Goal: Information Seeking & Learning: Learn about a topic

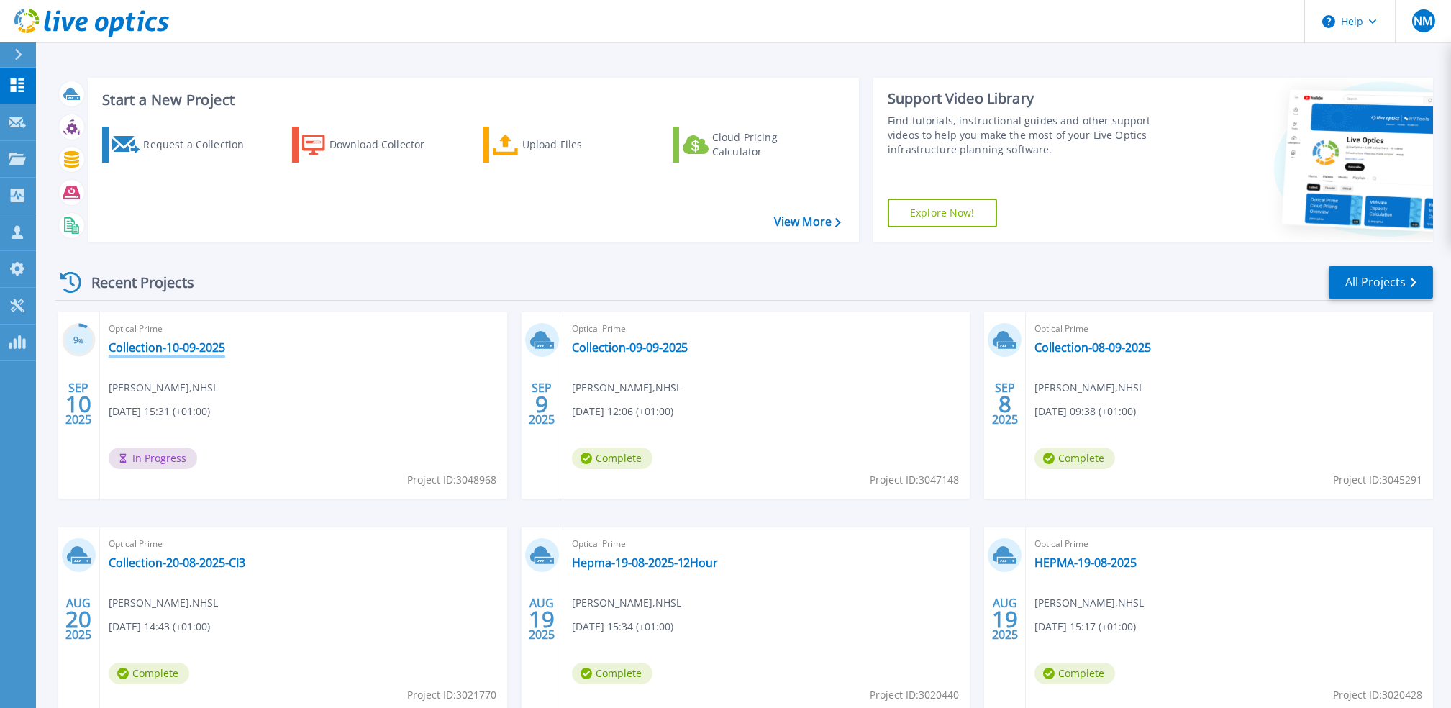
click at [148, 343] on link "Collection-10-09-2025" at bounding box center [167, 347] width 117 height 14
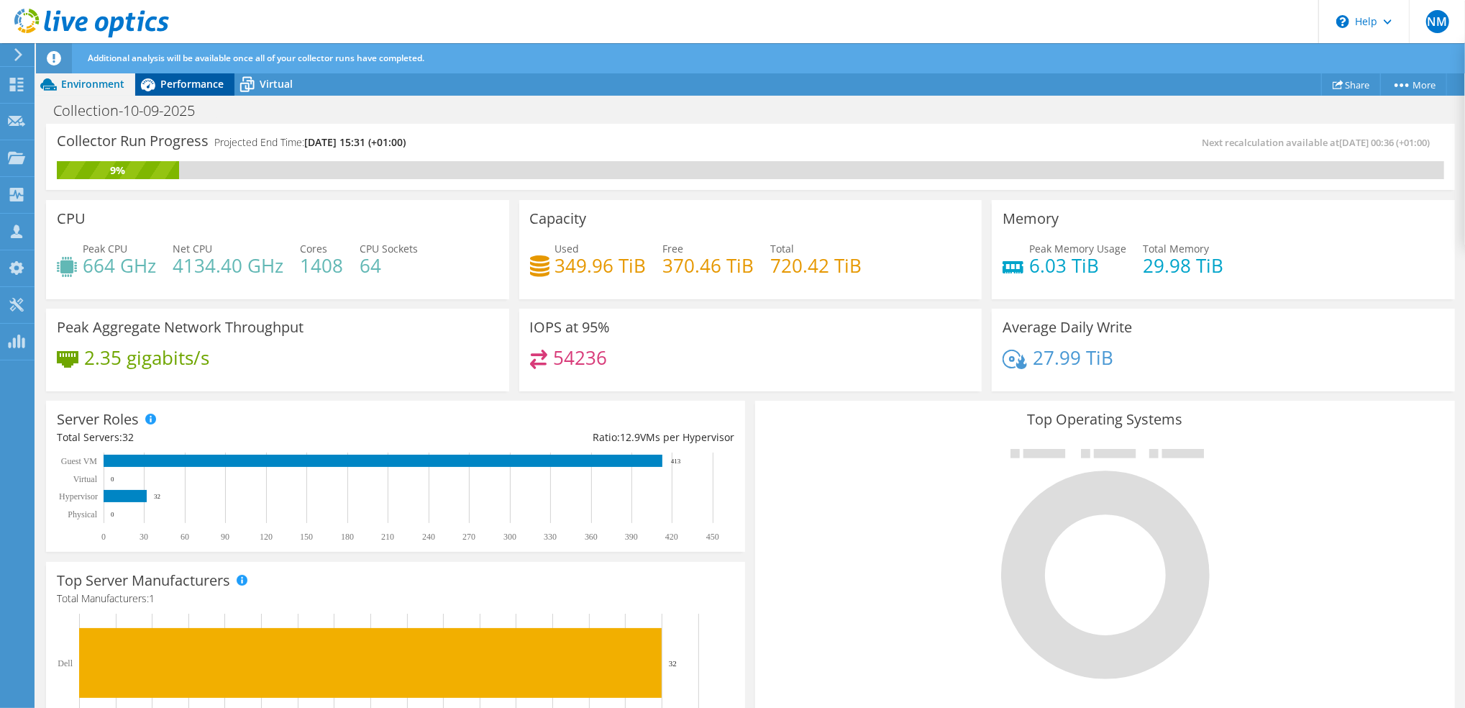
click at [175, 82] on span "Performance" at bounding box center [191, 84] width 63 height 14
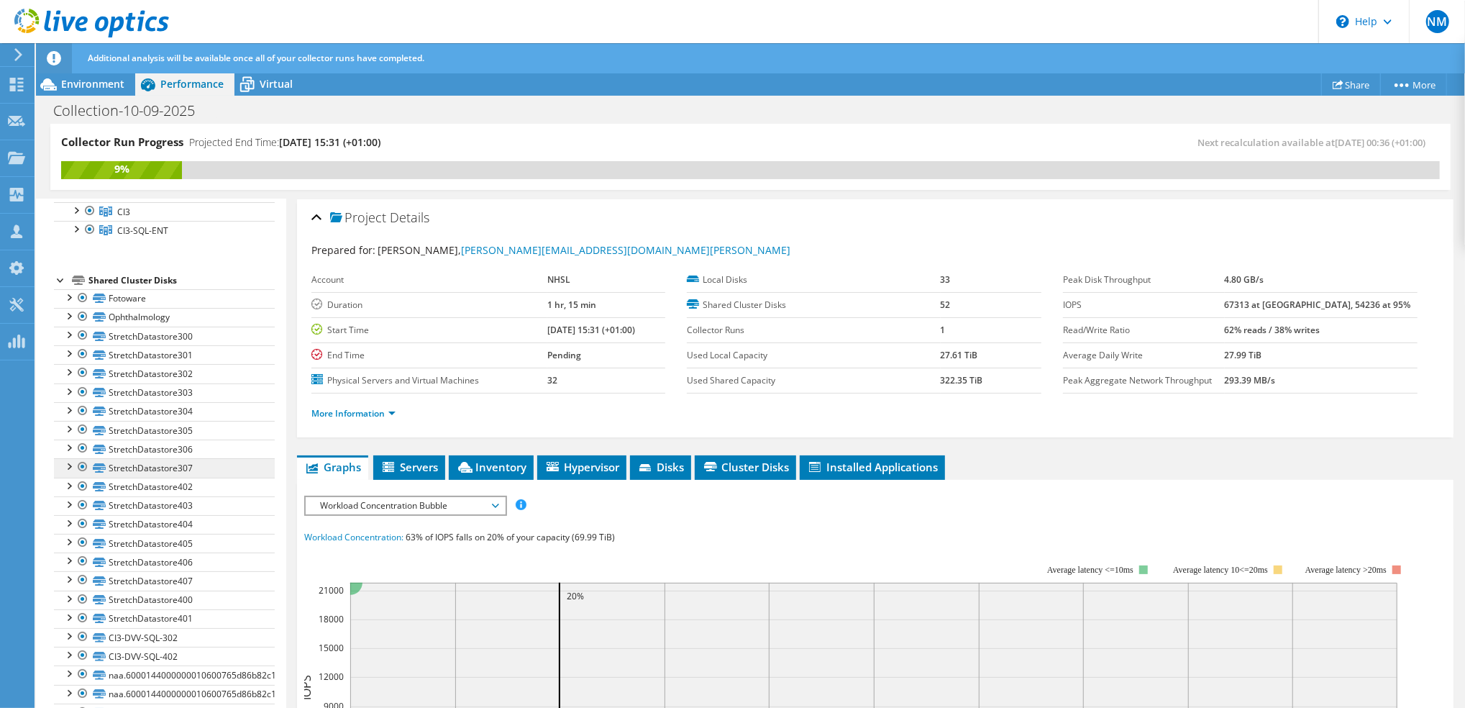
scroll to position [288, 0]
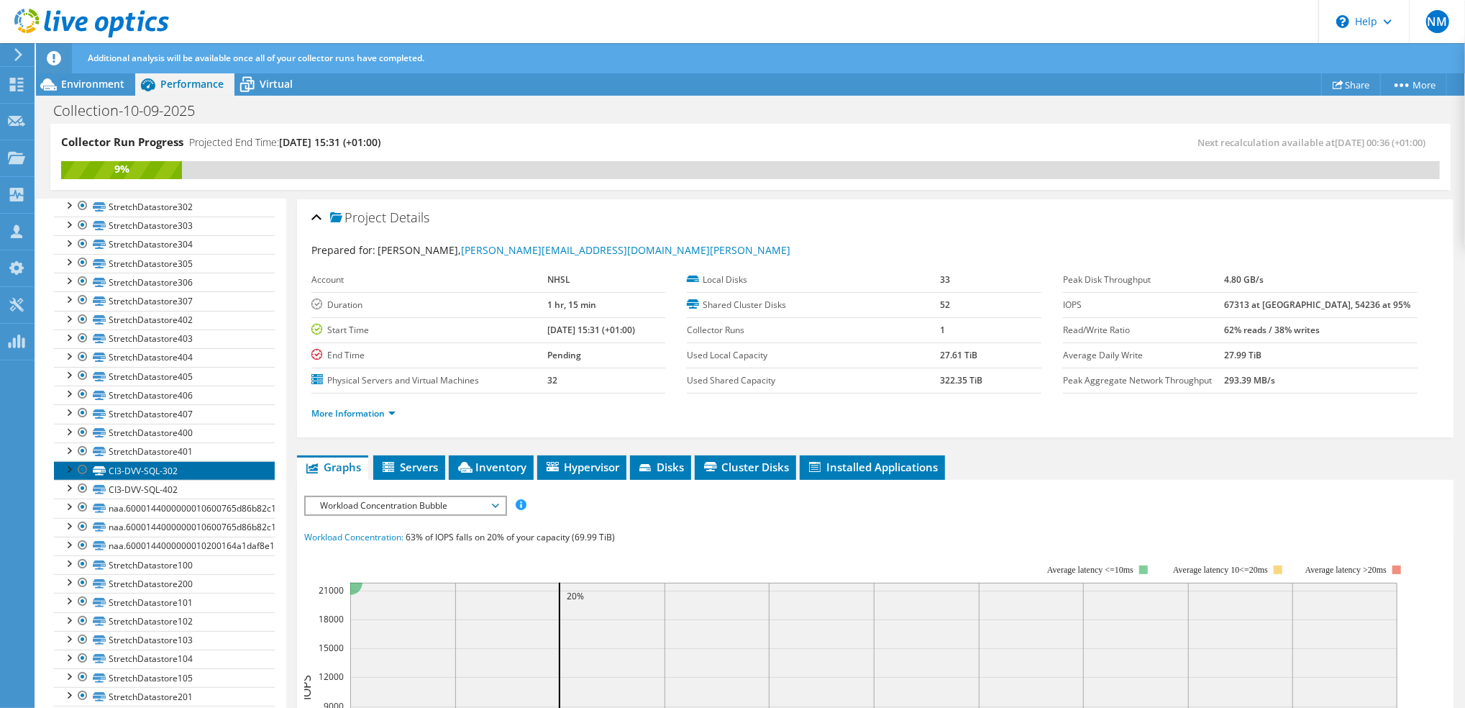
click at [155, 480] on link "CI3-DVV-SQL-302" at bounding box center [164, 470] width 221 height 19
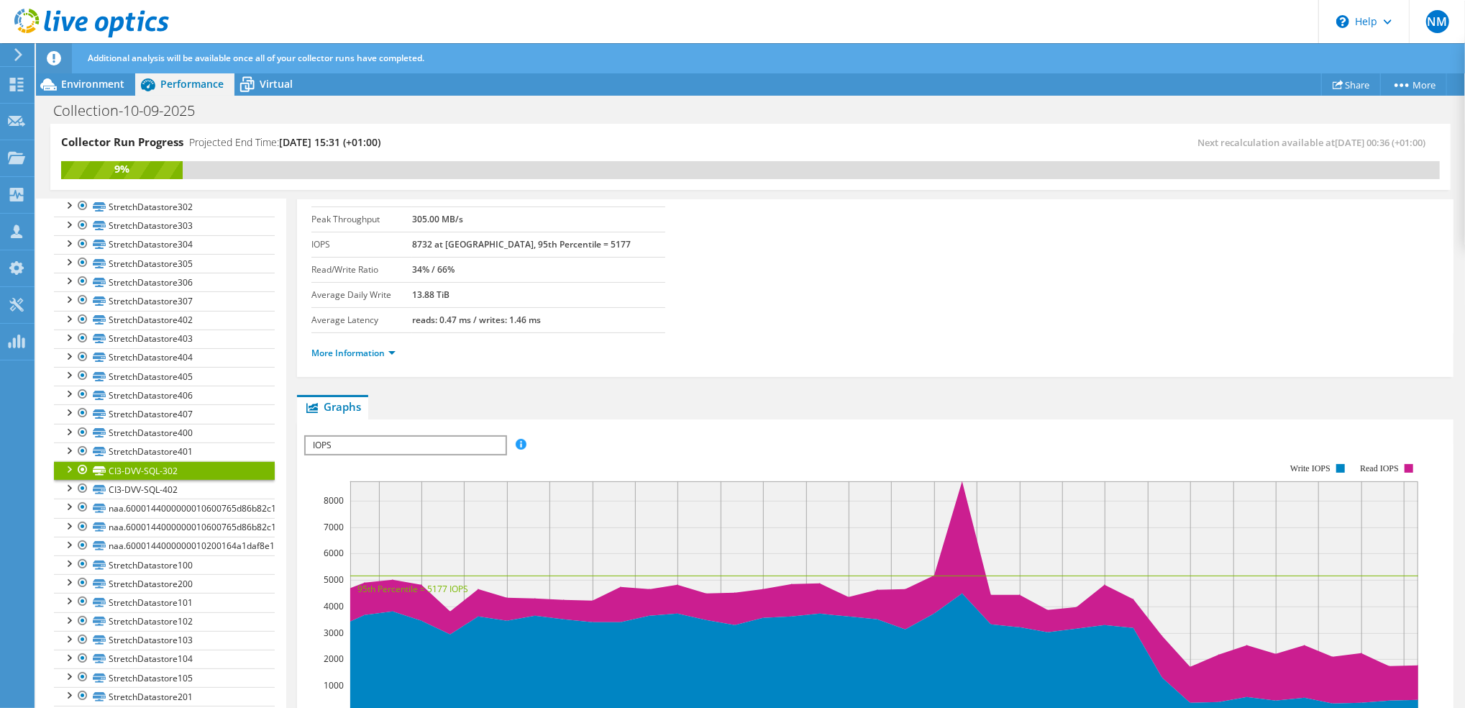
scroll to position [191, 0]
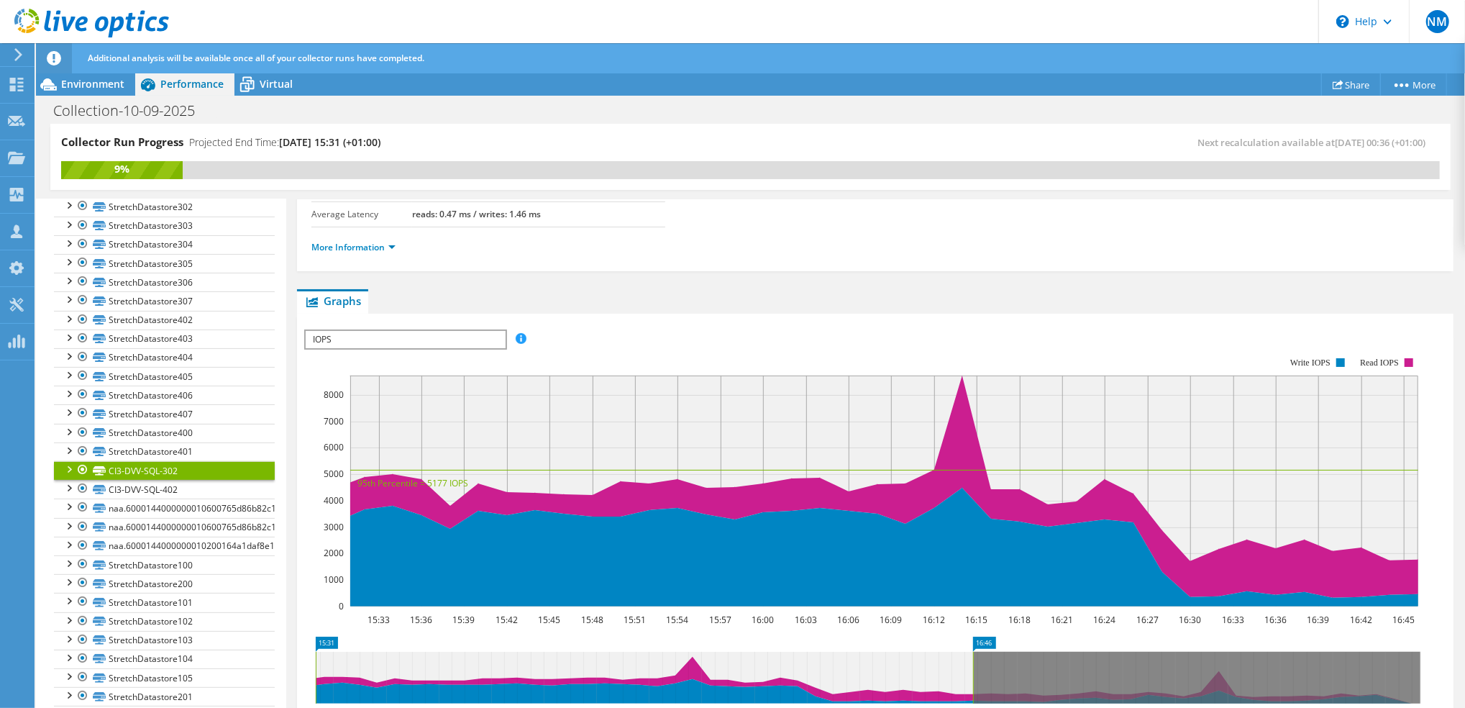
click at [486, 337] on span "IOPS" at bounding box center [405, 339] width 199 height 17
click at [420, 403] on li "Latency" at bounding box center [405, 408] width 199 height 17
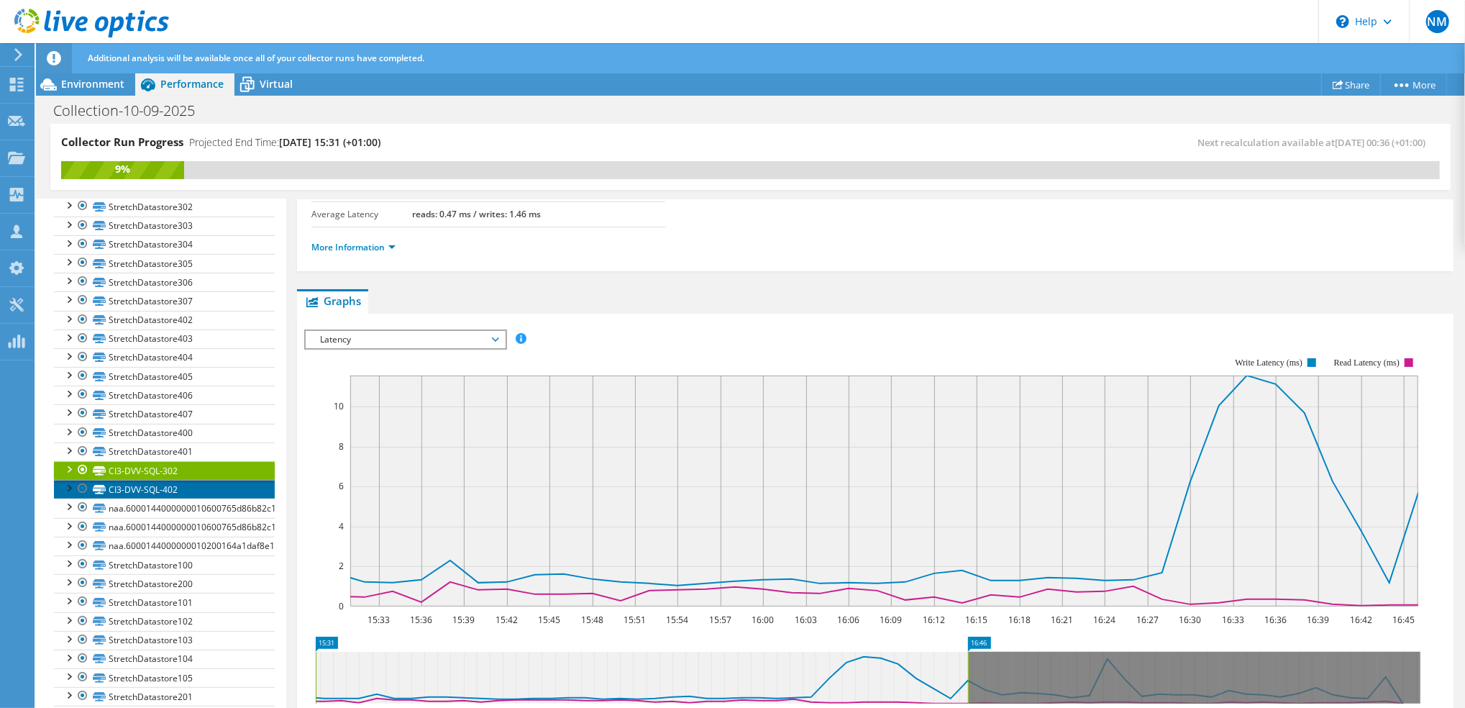
click at [162, 499] on link "CI3-DVV-SQL-402" at bounding box center [164, 489] width 221 height 19
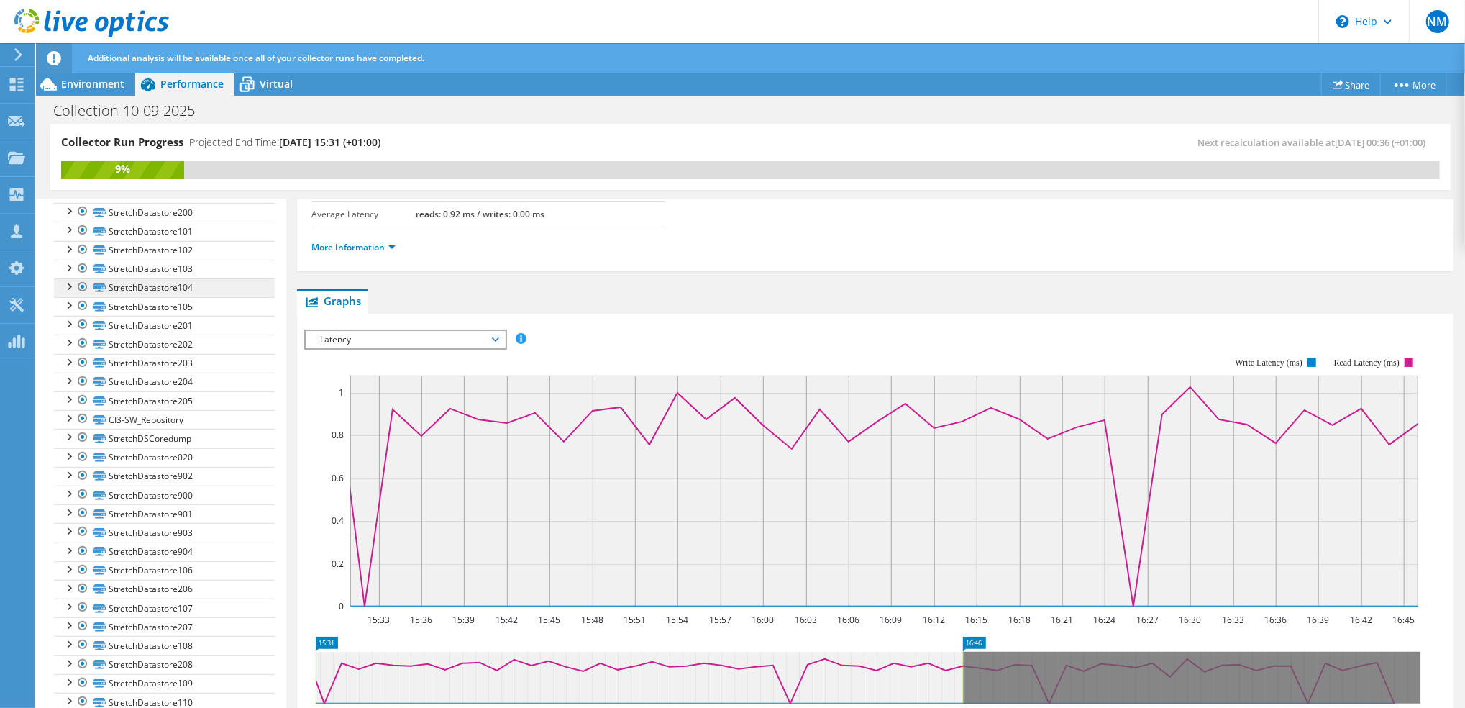
scroll to position [671, 0]
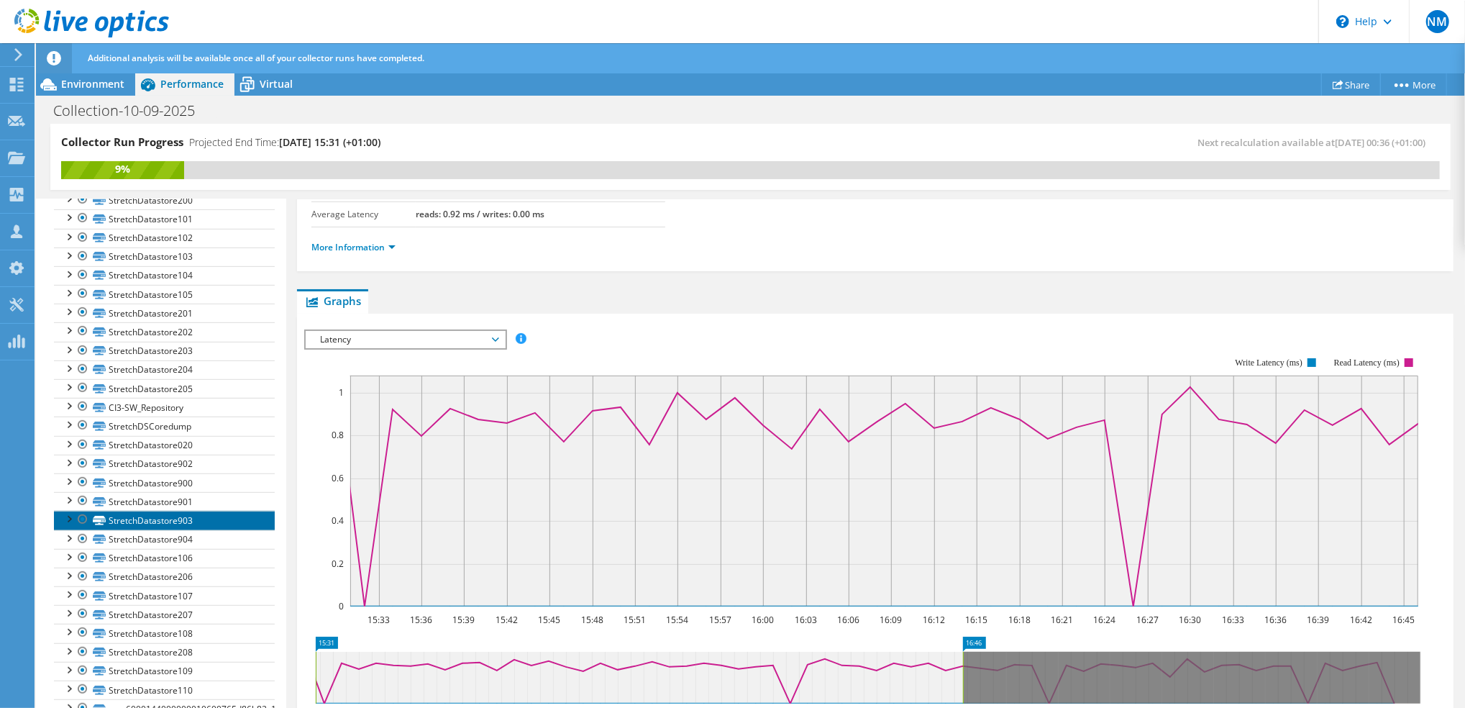
click at [161, 529] on link "StretchDatastore903" at bounding box center [164, 520] width 221 height 19
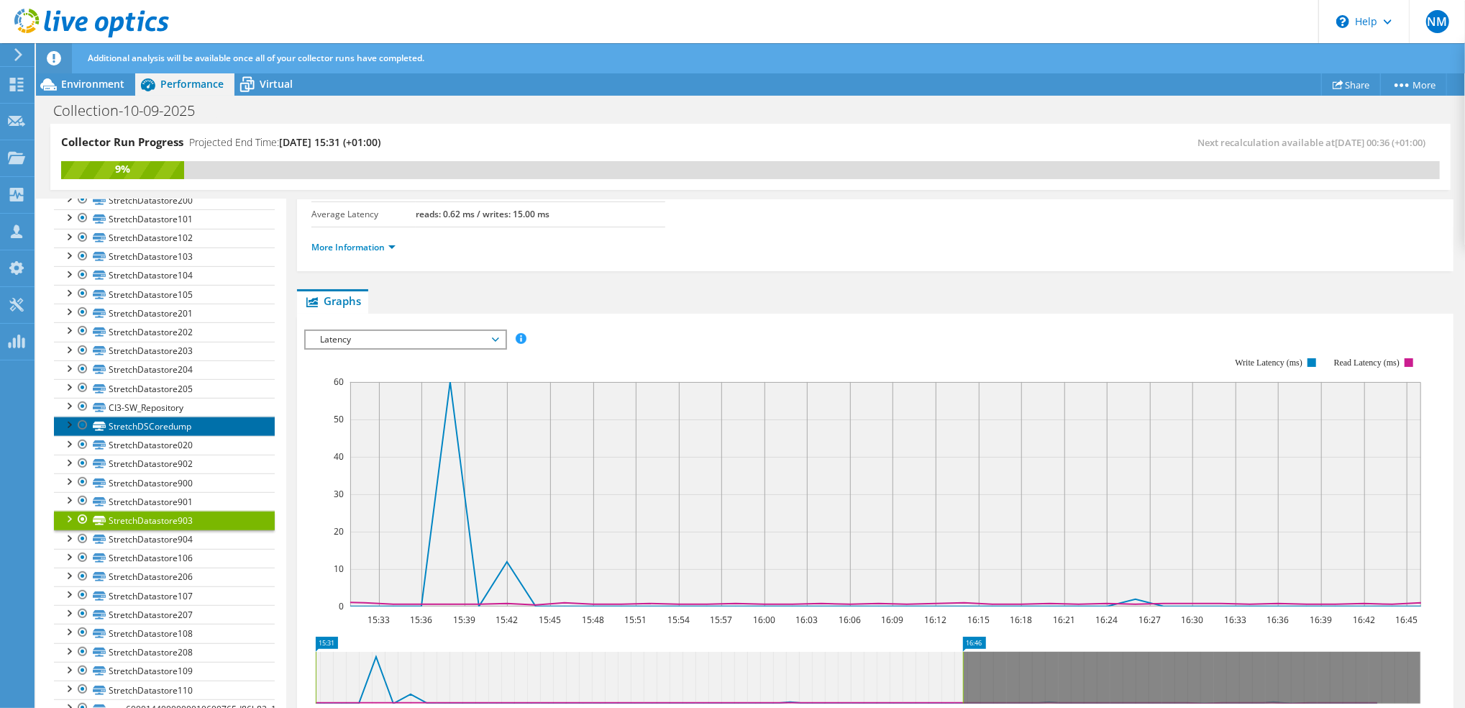
click at [154, 435] on link "StretchDSCoredump" at bounding box center [164, 426] width 221 height 19
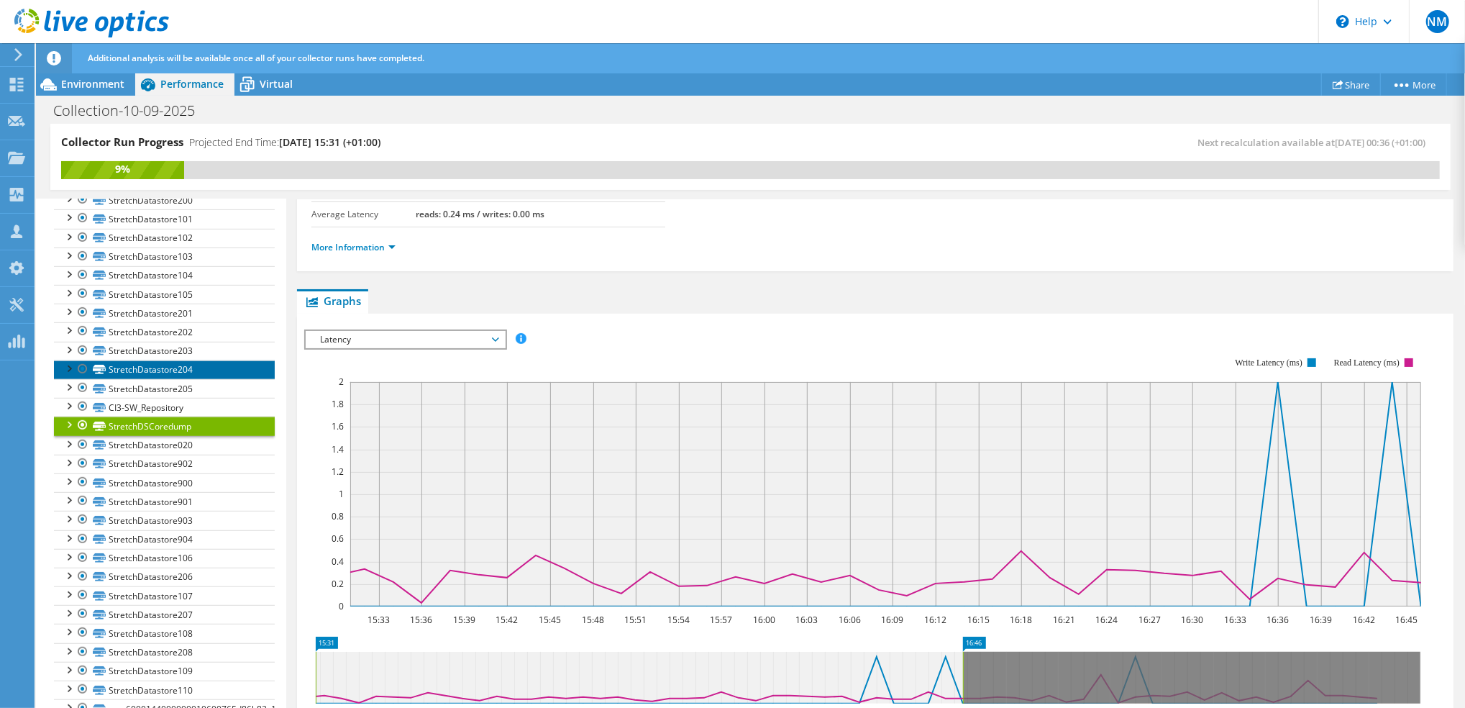
click at [164, 379] on link "StretchDatastore204" at bounding box center [164, 369] width 221 height 19
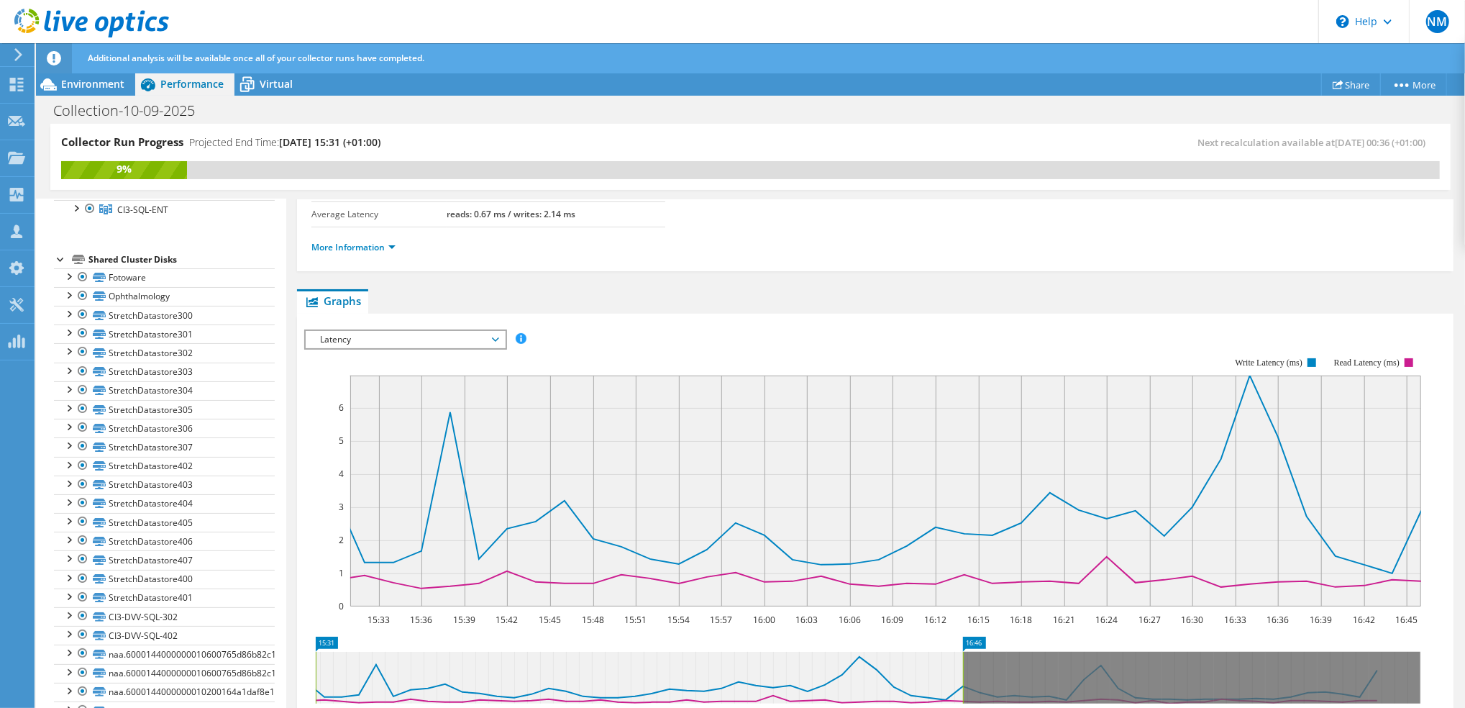
scroll to position [0, 0]
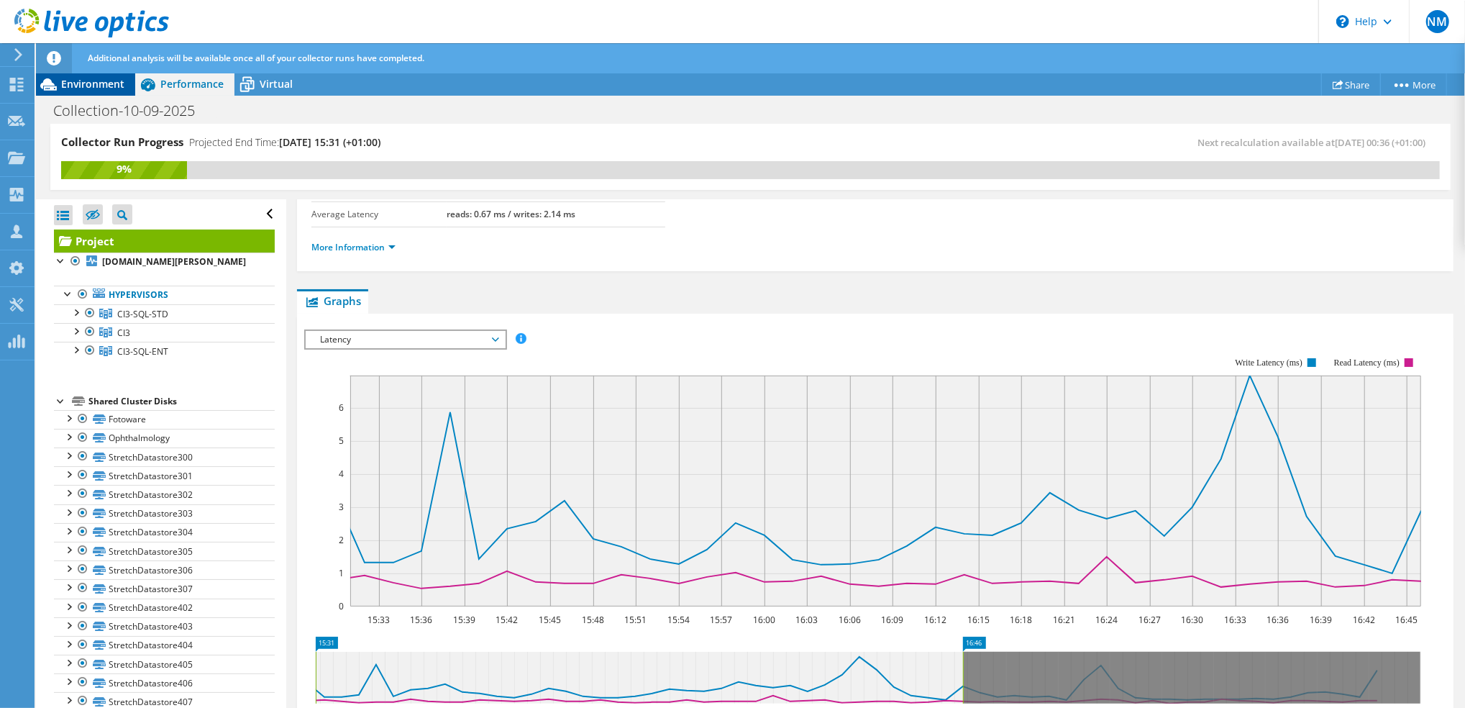
click at [109, 83] on span "Environment" at bounding box center [92, 84] width 63 height 14
